Goal: Task Accomplishment & Management: Complete application form

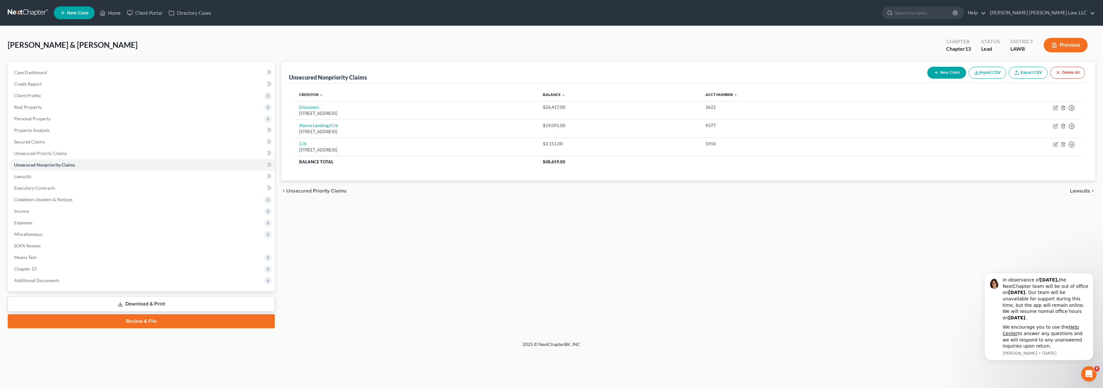
click at [21, 13] on link at bounding box center [28, 13] width 41 height 12
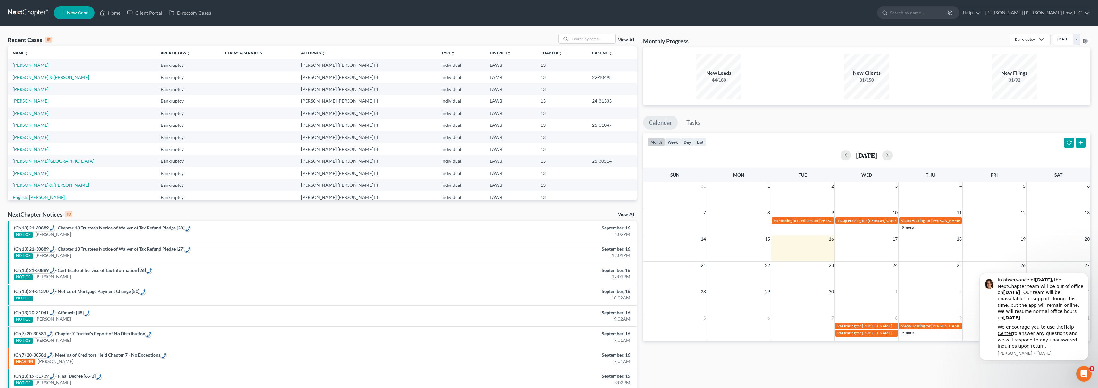
click at [73, 14] on span "New Case" at bounding box center [77, 13] width 21 height 5
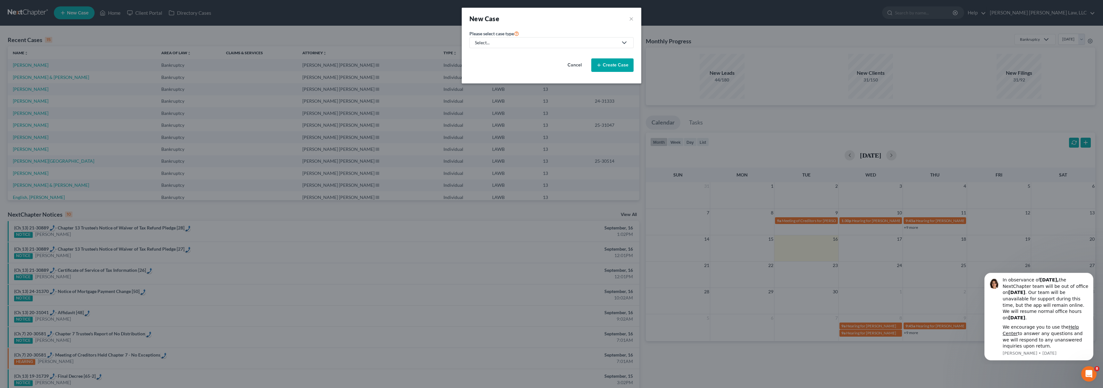
click at [511, 46] on link "Select..." at bounding box center [551, 42] width 164 height 11
click at [503, 57] on div "Bankruptcy" at bounding box center [503, 55] width 57 height 6
select select "36"
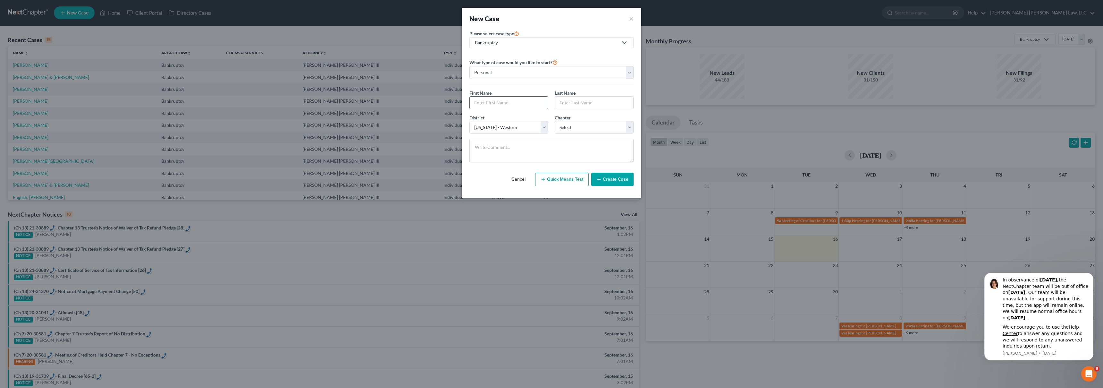
click at [494, 99] on input "text" at bounding box center [509, 102] width 78 height 12
type input "[PERSON_NAME]"
type input "Price"
select select "3"
click at [610, 181] on button "Create Case" at bounding box center [612, 178] width 42 height 13
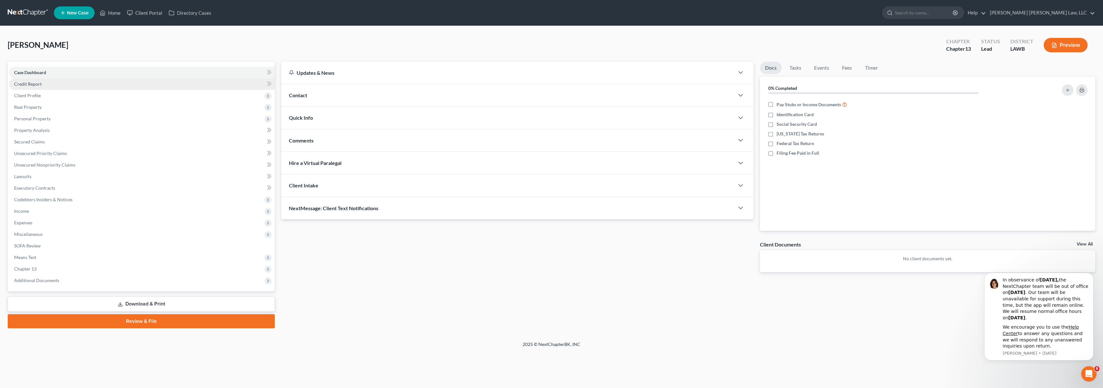
click at [62, 80] on link "Credit Report" at bounding box center [142, 84] width 266 height 12
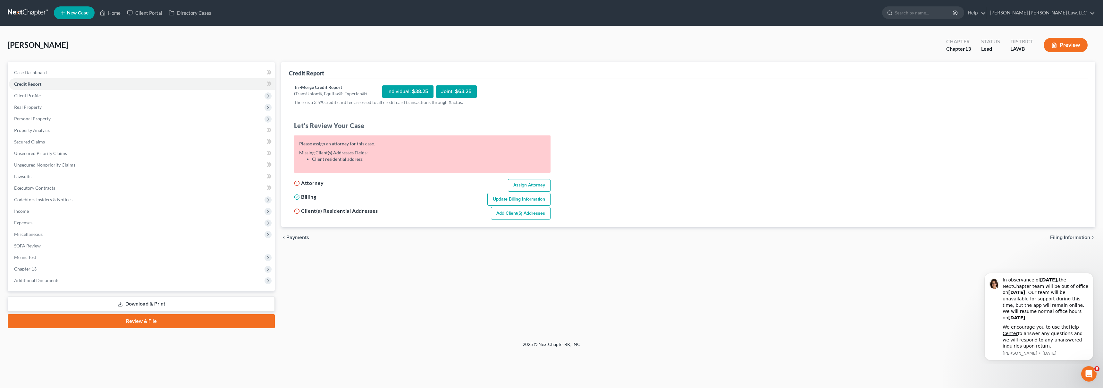
click at [527, 181] on link "Assign Attorney" at bounding box center [529, 185] width 43 height 13
select select "1"
select select "0"
select select "3"
select select "36"
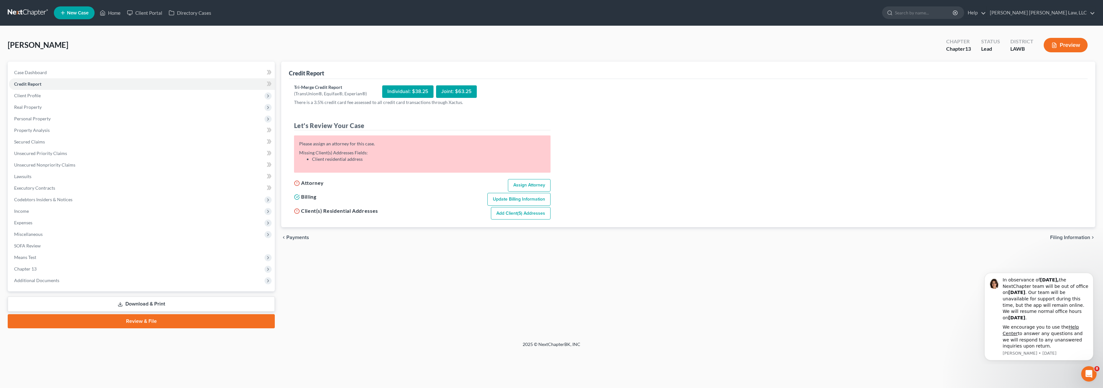
select select "19"
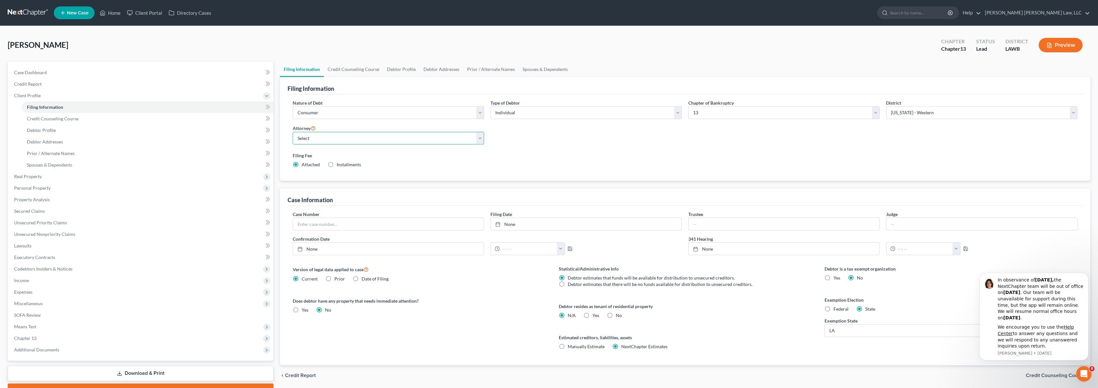
click at [391, 135] on select "Select [PERSON_NAME] [PERSON_NAME] III - LAWB [PERSON_NAME] [PERSON_NAME] III -…" at bounding box center [388, 138] width 191 height 13
select select "0"
click at [76, 82] on link "Credit Report" at bounding box center [141, 84] width 264 height 12
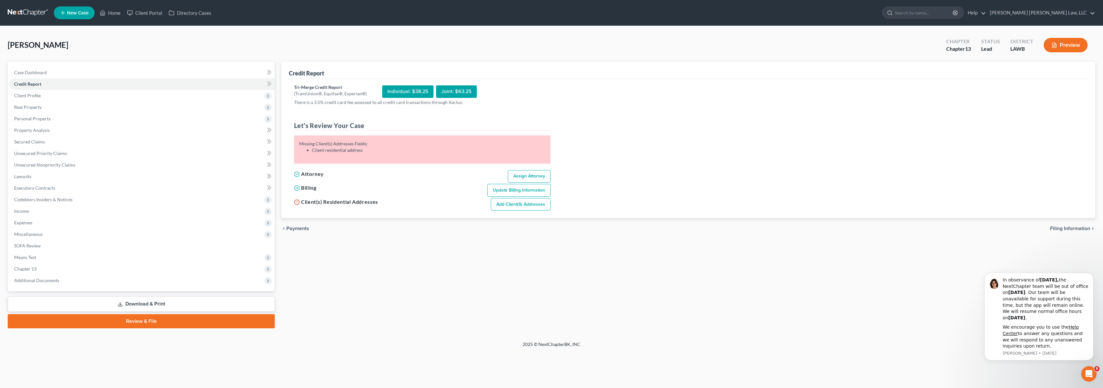
click at [514, 205] on link "Add Client(s) Addresses" at bounding box center [521, 204] width 60 height 13
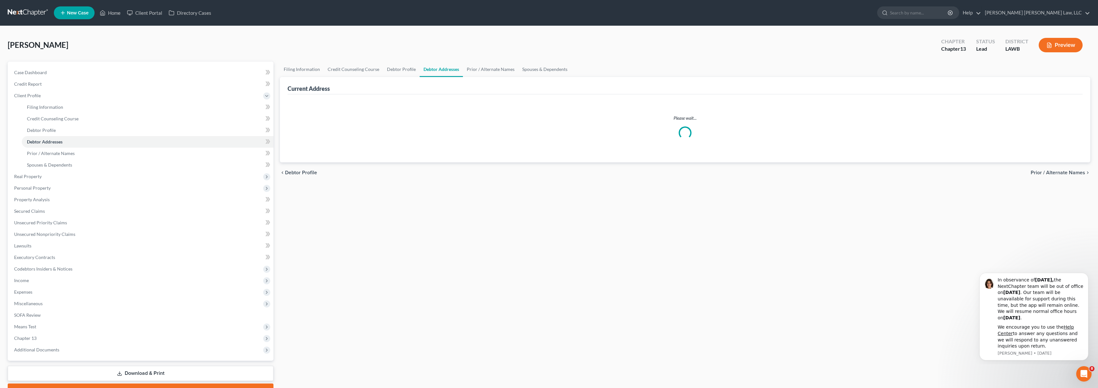
select select "0"
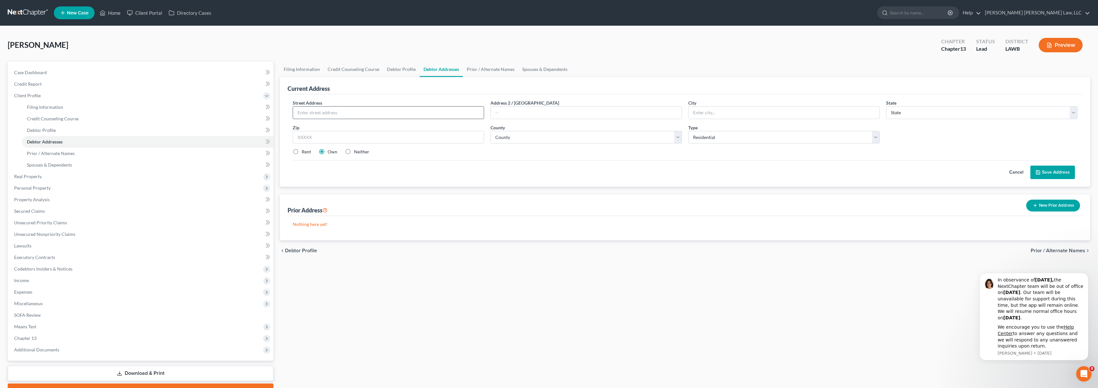
click at [396, 114] on input "text" at bounding box center [388, 112] width 191 height 12
type input "[STREET_ADDRESS]"
type input "Sterlington"
select select "19"
type input "71280"
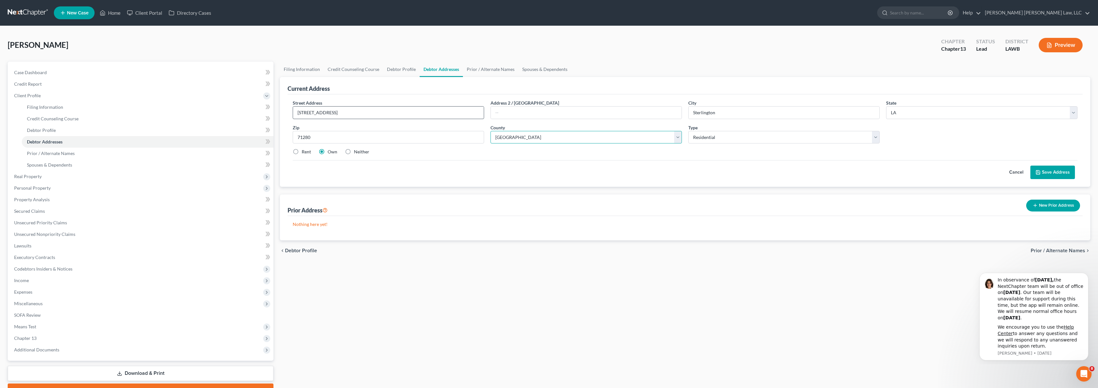
select select "36"
click at [1045, 169] on button "Save Address" at bounding box center [1052, 171] width 45 height 13
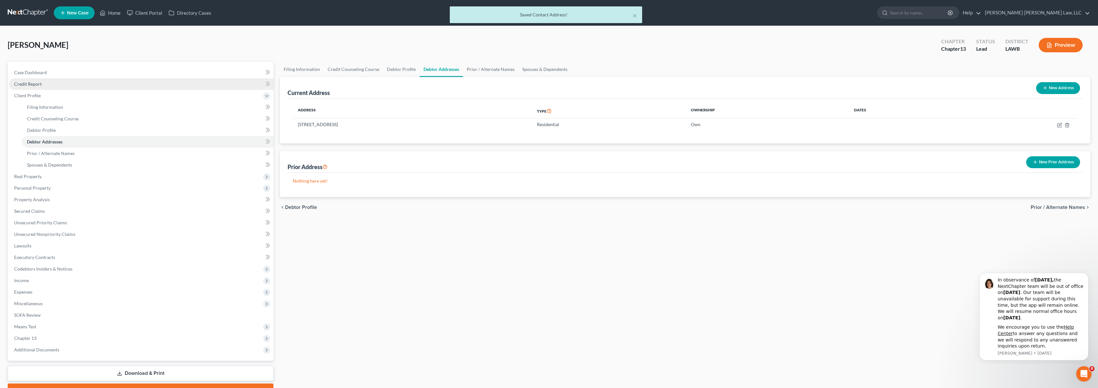
click at [63, 86] on link "Credit Report" at bounding box center [141, 84] width 264 height 12
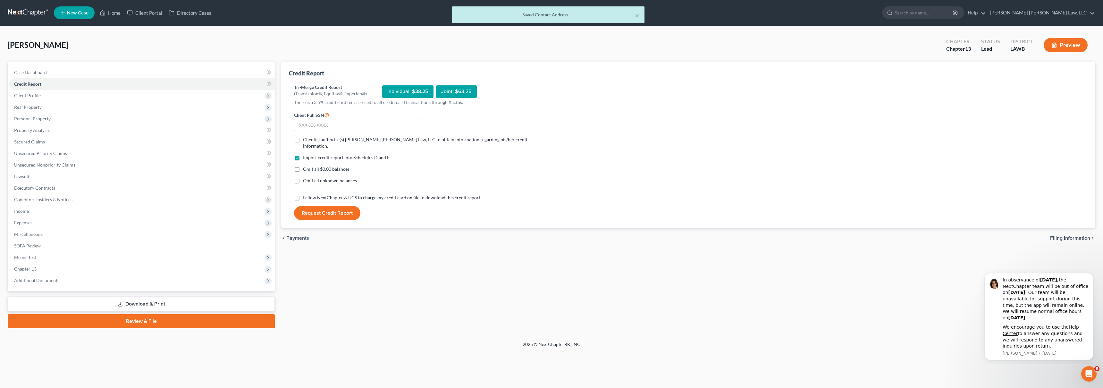
click at [303, 194] on label "I allow NextChapter & UCS to charge my credit card on file to download this cre…" at bounding box center [391, 197] width 177 height 6
click at [306, 194] on input "I allow NextChapter & UCS to charge my credit card on file to download this cre…" at bounding box center [308, 196] width 4 height 4
checkbox input "true"
click at [303, 177] on label "Omit all unknown balances" at bounding box center [330, 180] width 54 height 6
click at [306, 177] on input "Omit all unknown balances" at bounding box center [308, 179] width 4 height 4
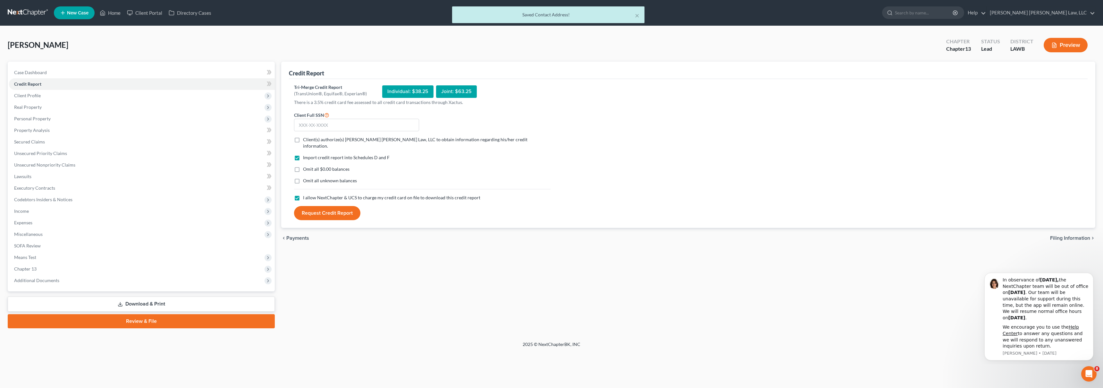
checkbox input "true"
click at [303, 166] on label "Omit all $0.00 balances" at bounding box center [326, 169] width 46 height 6
click at [306, 166] on input "Omit all $0.00 balances" at bounding box center [308, 168] width 4 height 4
checkbox input "true"
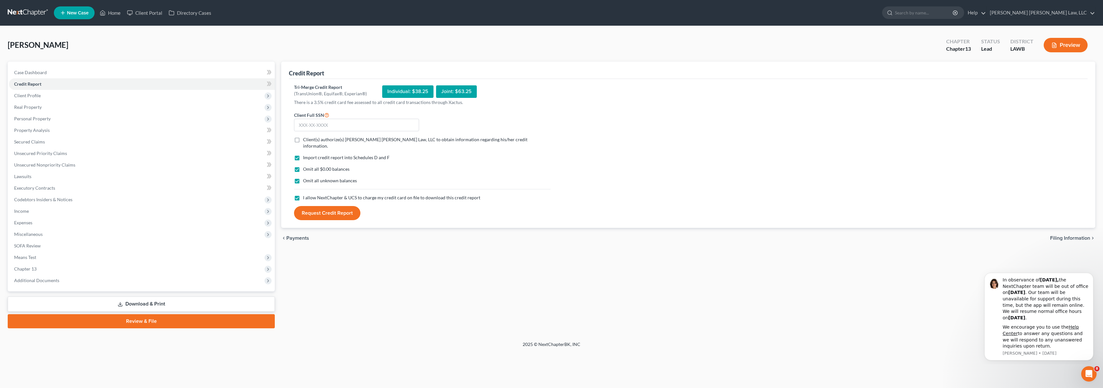
click at [303, 140] on label "Client(s) authorize(s) [PERSON_NAME] [PERSON_NAME] Law, LLC to obtain informati…" at bounding box center [426, 142] width 247 height 13
click at [306, 140] on input "Client(s) authorize(s) [PERSON_NAME] [PERSON_NAME] Law, LLC to obtain informati…" at bounding box center [308, 138] width 4 height 4
checkbox input "true"
click at [308, 126] on input "text" at bounding box center [356, 125] width 125 height 13
type input "434-31-9842"
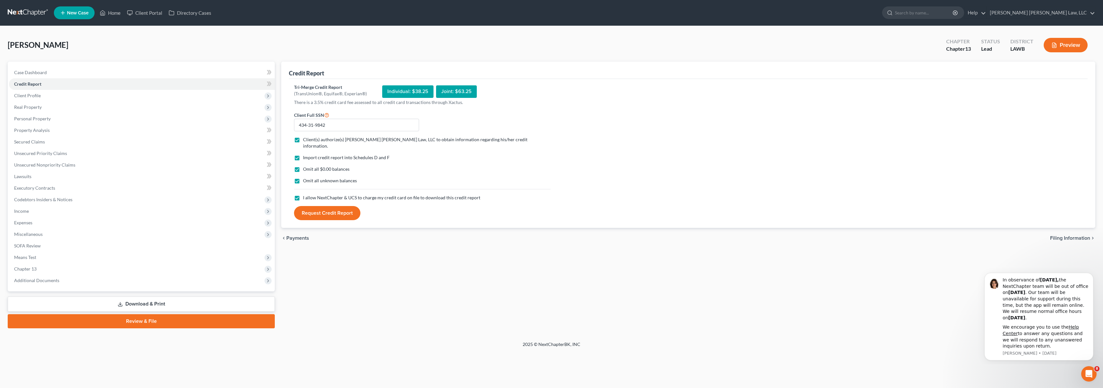
click at [321, 207] on button "Request Credit Report" at bounding box center [327, 213] width 66 height 14
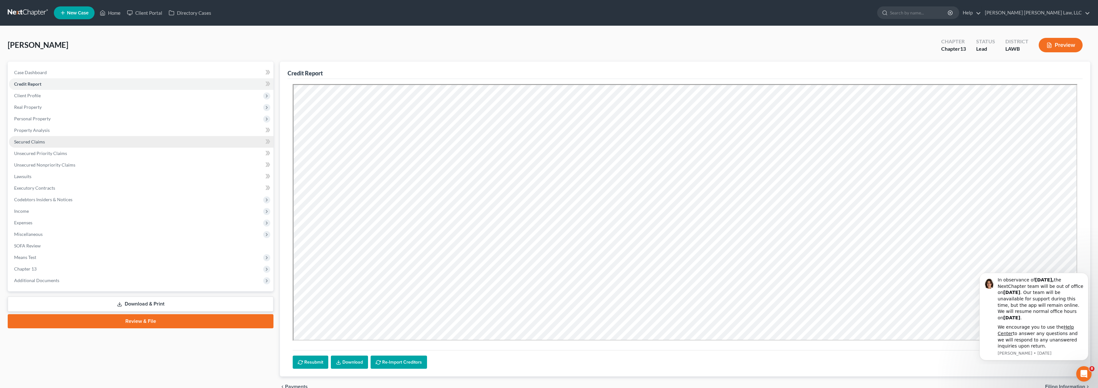
click at [59, 141] on link "Secured Claims" at bounding box center [141, 142] width 264 height 12
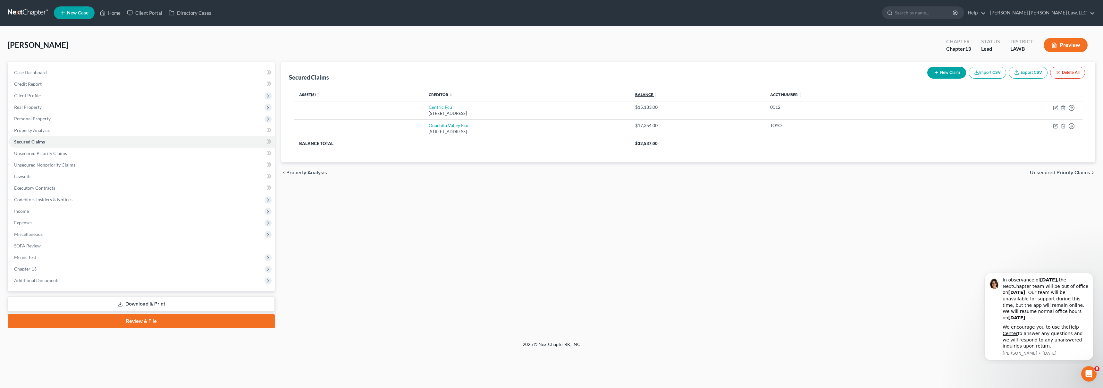
click at [657, 93] on link "Balance expand_more expand_less unfold_more" at bounding box center [646, 94] width 22 height 5
click at [657, 94] on link "Balance expand_more expand_less unfold_more" at bounding box center [646, 94] width 22 height 5
click at [112, 167] on link "Unsecured Nonpriority Claims" at bounding box center [142, 165] width 266 height 12
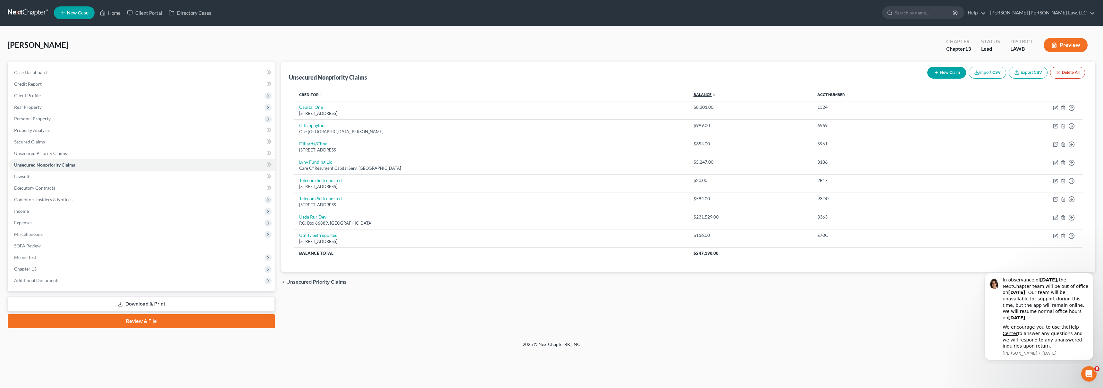
click at [698, 96] on link "Balance expand_more expand_less unfold_more" at bounding box center [704, 94] width 22 height 5
click at [85, 141] on link "Secured Claims" at bounding box center [142, 142] width 266 height 12
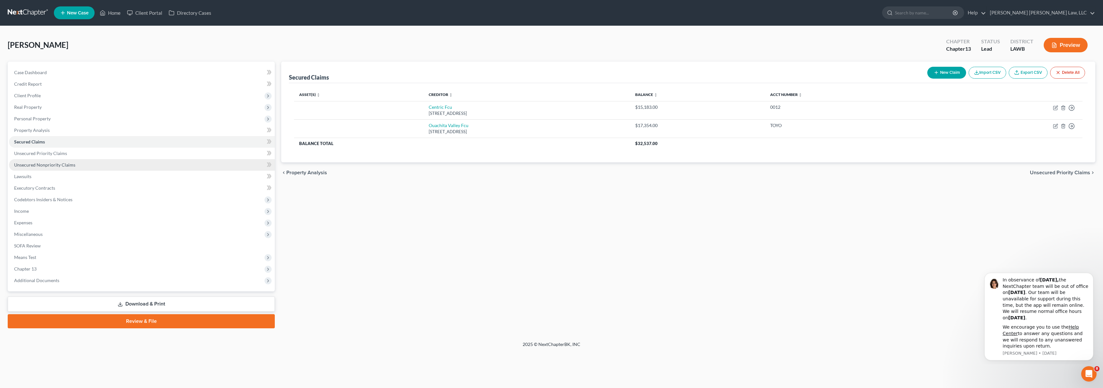
click at [67, 167] on link "Unsecured Nonpriority Claims" at bounding box center [142, 165] width 266 height 12
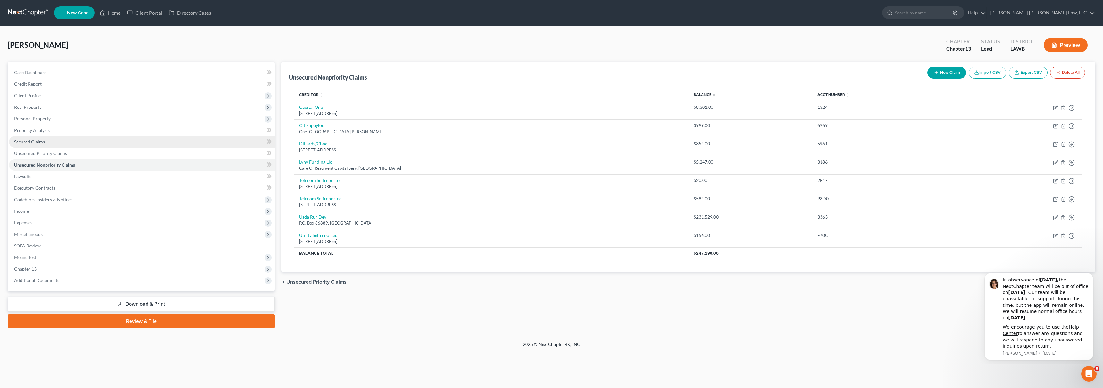
click at [49, 142] on link "Secured Claims" at bounding box center [142, 142] width 266 height 12
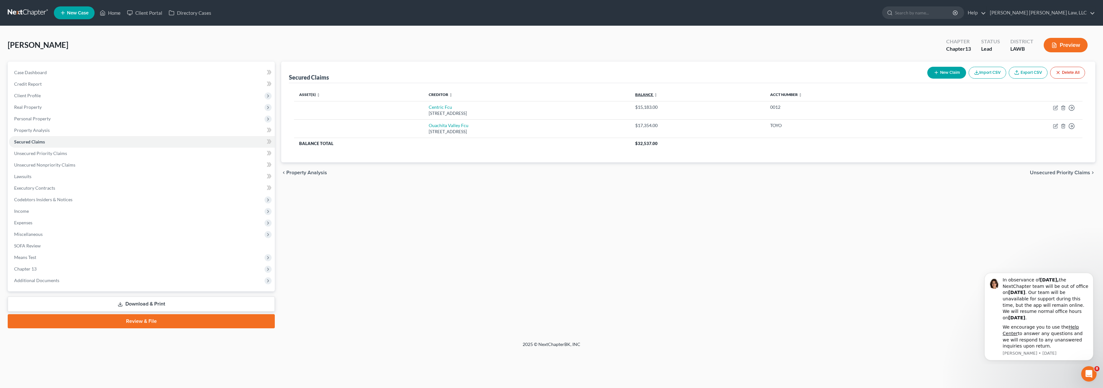
click at [657, 95] on link "Balance expand_more expand_less unfold_more" at bounding box center [646, 94] width 22 height 5
click at [65, 154] on span "Unsecured Priority Claims" at bounding box center [40, 152] width 53 height 5
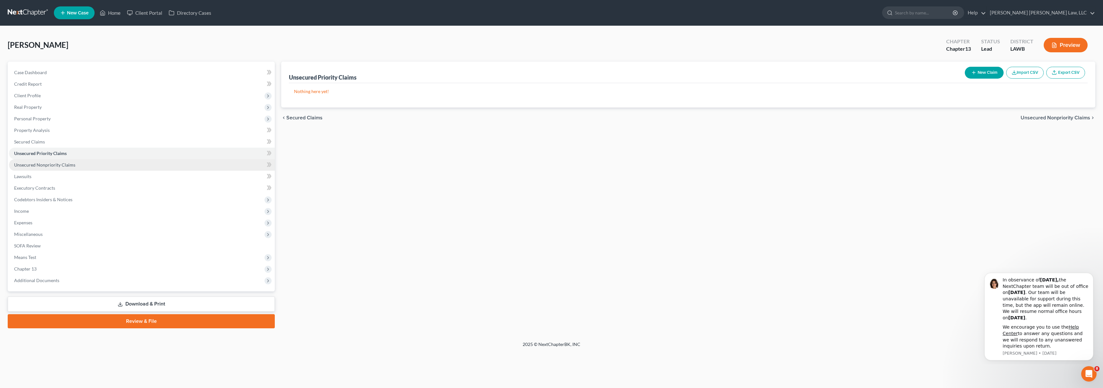
click at [67, 163] on span "Unsecured Nonpriority Claims" at bounding box center [44, 164] width 61 height 5
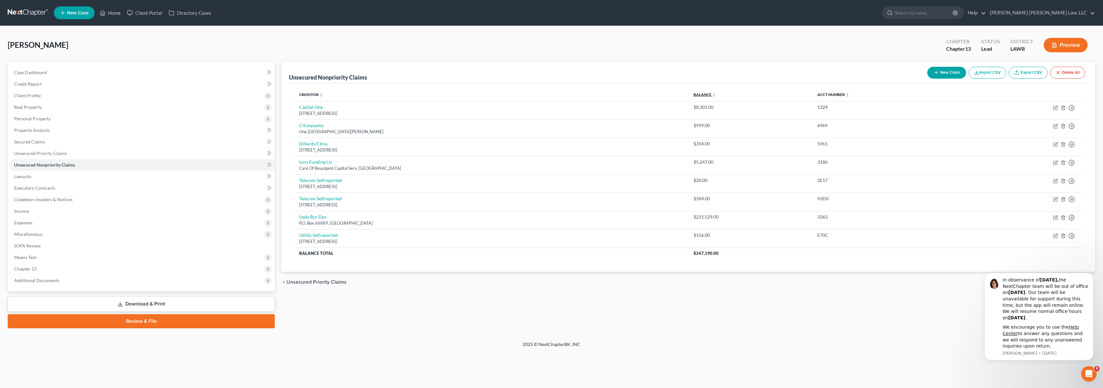
click at [694, 94] on link "Balance expand_more expand_less unfold_more" at bounding box center [704, 94] width 22 height 5
click at [695, 93] on link "Balance expand_more expand_less unfold_more" at bounding box center [705, 94] width 22 height 5
